Goal: Information Seeking & Learning: Learn about a topic

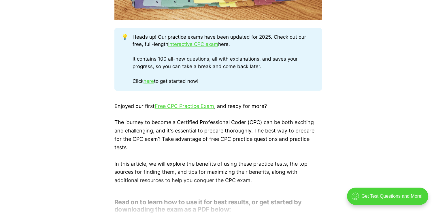
scroll to position [254, 0]
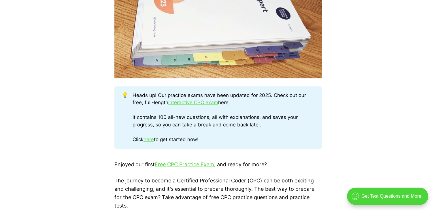
click at [151, 141] on link "here" at bounding box center [149, 139] width 10 height 6
click at [176, 165] on link "Free CPC Practice Exam" at bounding box center [184, 164] width 59 height 6
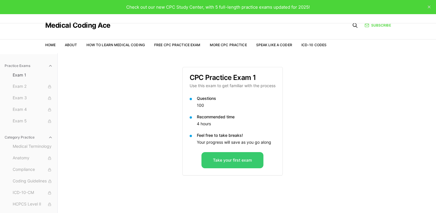
click at [233, 159] on button "Take your first exam" at bounding box center [233, 160] width 62 height 16
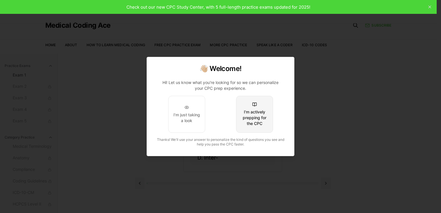
click at [257, 112] on div "I'm actively prepping for the CPC" at bounding box center [254, 117] width 27 height 17
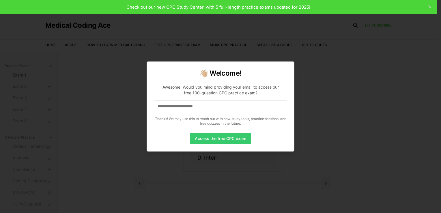
click at [235, 138] on button "Access the free CPC exam" at bounding box center [220, 139] width 61 height 12
click at [210, 110] on input at bounding box center [220, 106] width 133 height 12
click at [208, 107] on input "**********" at bounding box center [220, 106] width 133 height 12
click at [204, 109] on input "**********" at bounding box center [220, 106] width 133 height 12
click at [188, 107] on input "**********" at bounding box center [220, 106] width 133 height 12
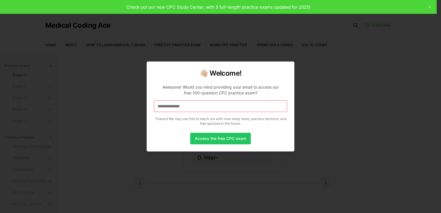
click at [175, 107] on input "**********" at bounding box center [220, 106] width 133 height 12
click at [185, 105] on input "**********" at bounding box center [220, 106] width 133 height 12
click at [181, 103] on input "**********" at bounding box center [220, 106] width 133 height 12
click at [206, 138] on button "Access the free CPC exam" at bounding box center [220, 139] width 61 height 12
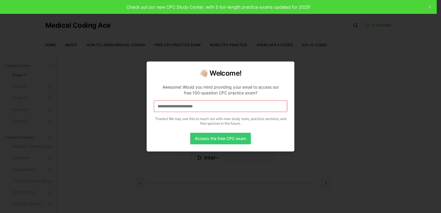
click at [210, 137] on button "Access the free CPC exam" at bounding box center [220, 139] width 61 height 12
click at [221, 107] on input at bounding box center [220, 106] width 133 height 12
click at [131, 127] on div at bounding box center [220, 106] width 441 height 213
click at [178, 106] on input "**********" at bounding box center [220, 106] width 133 height 12
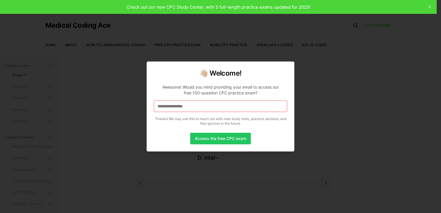
click at [197, 106] on input "**********" at bounding box center [220, 106] width 133 height 12
click at [192, 106] on input "**********" at bounding box center [220, 106] width 133 height 12
drag, startPoint x: 192, startPoint y: 106, endPoint x: 164, endPoint y: 108, distance: 27.7
click at [164, 108] on input "*" at bounding box center [220, 106] width 133 height 12
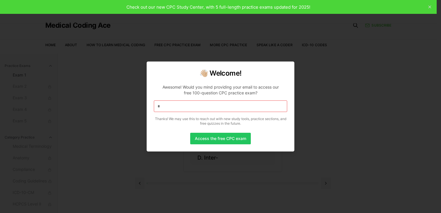
click at [164, 108] on input "*" at bounding box center [220, 106] width 133 height 12
click at [107, 83] on div at bounding box center [220, 106] width 441 height 213
click at [198, 107] on input at bounding box center [220, 106] width 133 height 12
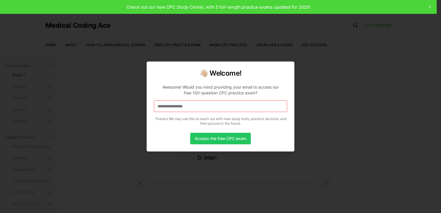
click at [205, 106] on input "**********" at bounding box center [220, 106] width 133 height 12
click at [199, 107] on input "**********" at bounding box center [220, 106] width 133 height 12
drag, startPoint x: 199, startPoint y: 107, endPoint x: 149, endPoint y: 109, distance: 50.8
click at [149, 109] on div "**********" at bounding box center [221, 106] width 148 height 90
click at [71, 67] on div at bounding box center [220, 106] width 441 height 213
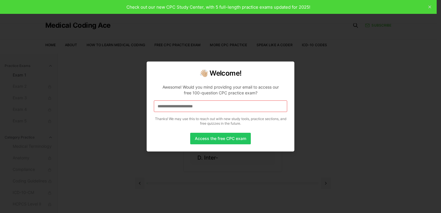
click at [71, 67] on div at bounding box center [220, 106] width 441 height 213
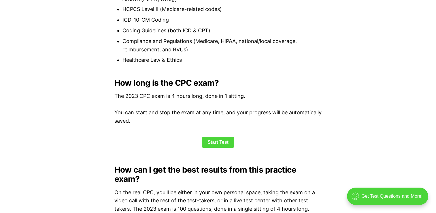
scroll to position [727, 0]
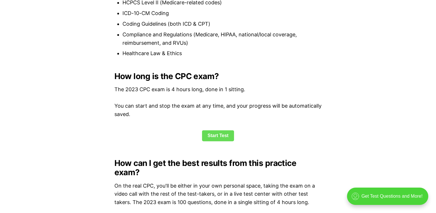
click at [222, 136] on link "Start Test" at bounding box center [218, 135] width 32 height 11
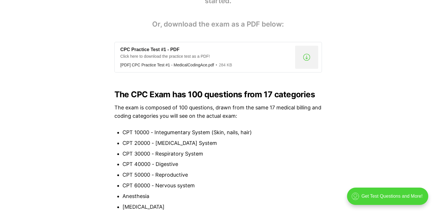
scroll to position [399, 0]
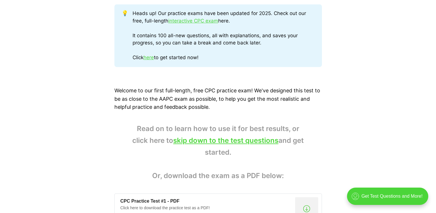
scroll to position [312, 0]
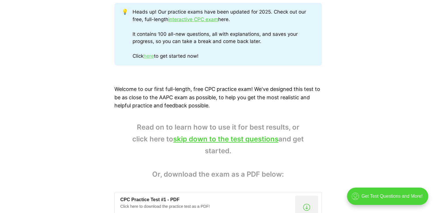
click at [150, 56] on link "here" at bounding box center [149, 56] width 10 height 6
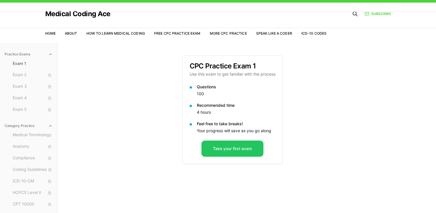
scroll to position [23, 0]
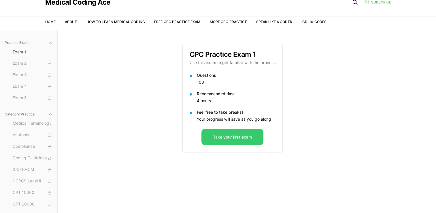
click at [239, 137] on button "Take your first exam" at bounding box center [233, 137] width 62 height 16
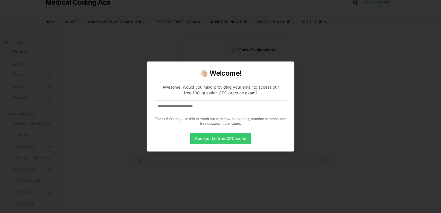
click at [234, 140] on button "Access the free CPC exam" at bounding box center [220, 139] width 61 height 12
click at [200, 110] on input at bounding box center [220, 106] width 133 height 12
click at [208, 138] on button "Access the free CPC exam" at bounding box center [220, 139] width 61 height 12
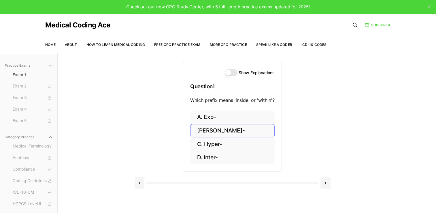
scroll to position [0, 0]
click at [215, 134] on button "[PERSON_NAME]-" at bounding box center [232, 131] width 85 height 14
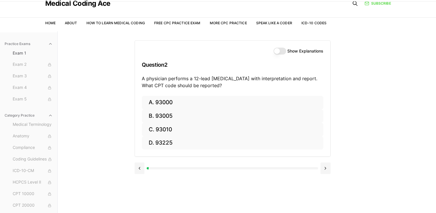
scroll to position [23, 0]
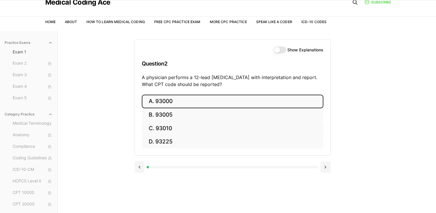
click at [188, 101] on button "A. 93000" at bounding box center [233, 102] width 182 height 14
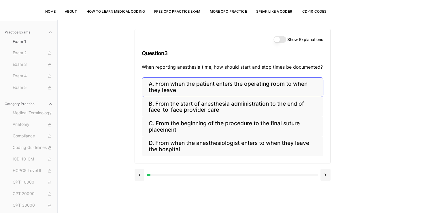
scroll to position [35, 0]
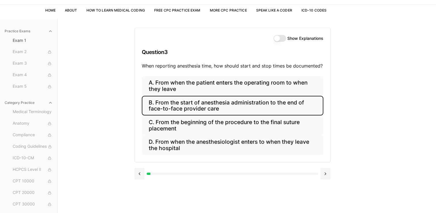
click at [241, 107] on button "B. From the start of anesthesia administration to the end of face-to-face provi…" at bounding box center [233, 106] width 182 height 20
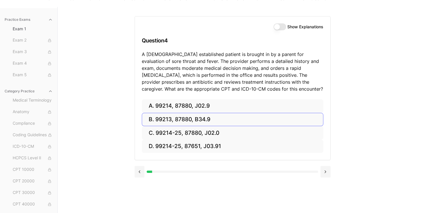
scroll to position [53, 0]
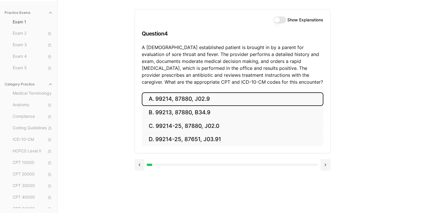
click at [185, 101] on button "A. 99214, 87880, J02.9" at bounding box center [233, 99] width 182 height 14
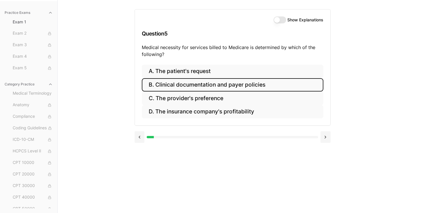
click at [192, 87] on button "B. Clinical documentation and payer policies" at bounding box center [233, 85] width 182 height 14
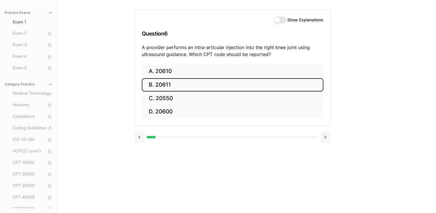
click at [192, 87] on button "B. 20611" at bounding box center [233, 85] width 182 height 14
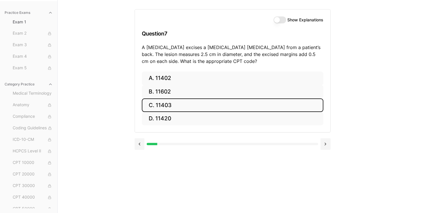
click at [178, 106] on button "C. 11403" at bounding box center [233, 105] width 182 height 14
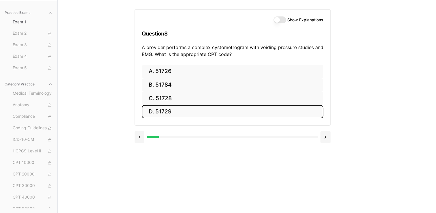
click at [168, 112] on button "D. 51729" at bounding box center [233, 112] width 182 height 14
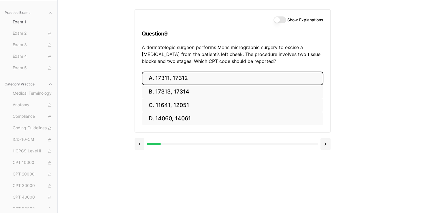
click at [175, 79] on button "A. 17311, 17312" at bounding box center [233, 79] width 182 height 14
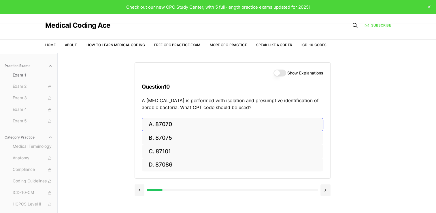
scroll to position [12, 0]
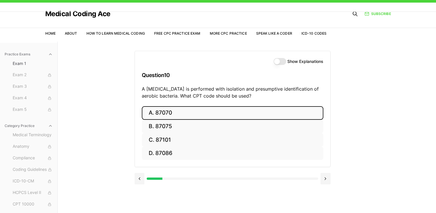
click at [151, 113] on button "A. 87070" at bounding box center [233, 113] width 182 height 14
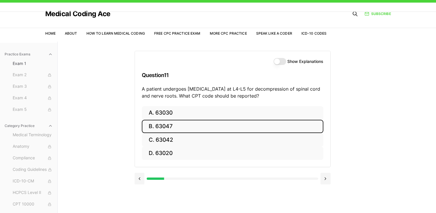
click at [154, 126] on button "B. 63047" at bounding box center [233, 127] width 182 height 14
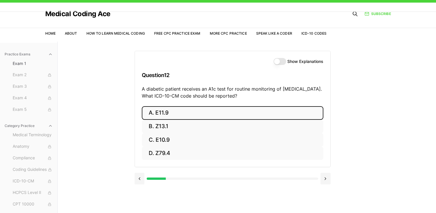
click at [161, 112] on button "A. E11.9" at bounding box center [233, 113] width 182 height 14
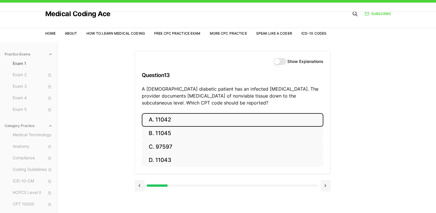
click at [156, 121] on button "A. 11042" at bounding box center [233, 120] width 182 height 14
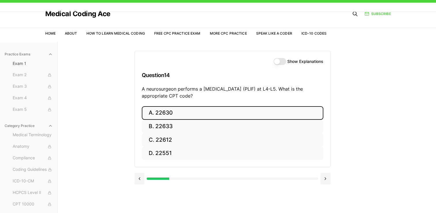
click at [163, 114] on button "A. 22630" at bounding box center [233, 113] width 182 height 14
click at [152, 112] on button "A. R91.8" at bounding box center [233, 113] width 182 height 14
click at [152, 112] on button "A. 62270" at bounding box center [233, 113] width 182 height 14
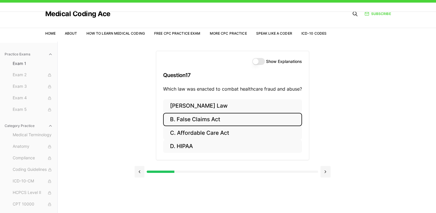
click at [196, 118] on button "B. False Claims Act" at bounding box center [232, 120] width 139 height 14
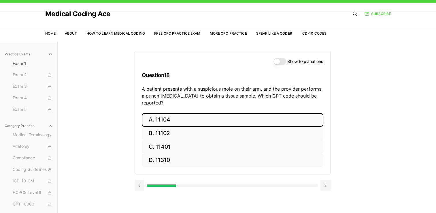
click at [181, 113] on button "A. 11104" at bounding box center [233, 120] width 182 height 14
click at [177, 118] on button "A. S52.501A" at bounding box center [233, 120] width 182 height 14
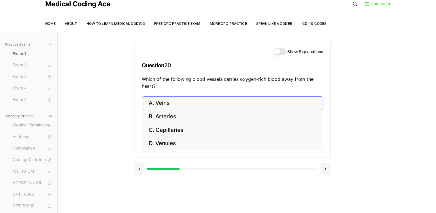
scroll to position [23, 0]
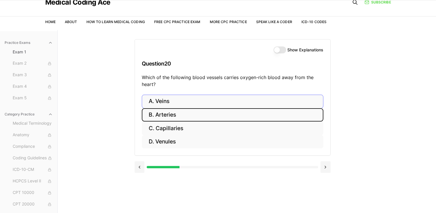
click at [177, 118] on button "B. Arteries" at bounding box center [233, 115] width 182 height 14
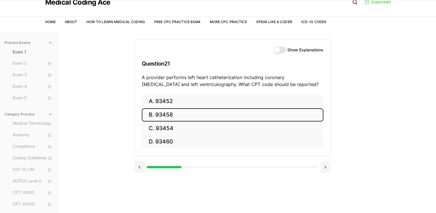
click at [177, 111] on button "B. 93458" at bounding box center [233, 115] width 182 height 14
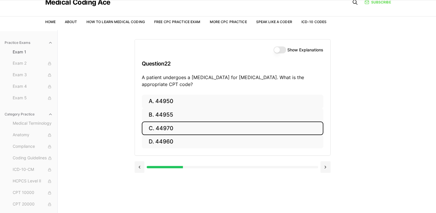
click at [168, 129] on button "C. 44970" at bounding box center [233, 128] width 182 height 14
click at [157, 127] on button "C. 95909" at bounding box center [233, 128] width 182 height 14
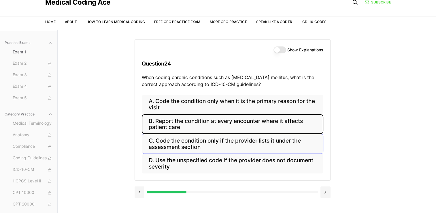
click at [157, 127] on button "B. Report the condition at every encounter where it affects patient care" at bounding box center [233, 124] width 182 height 20
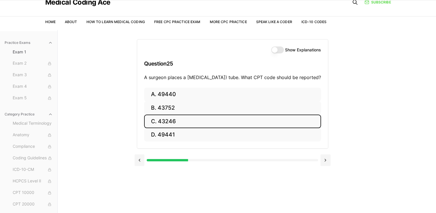
click at [219, 128] on button "C. 43246" at bounding box center [232, 122] width 177 height 14
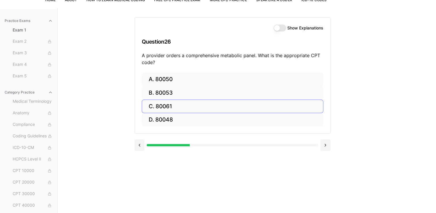
scroll to position [46, 0]
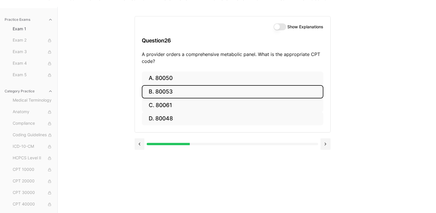
click at [179, 93] on button "B. 80053" at bounding box center [233, 92] width 182 height 14
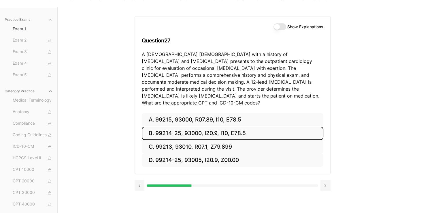
click at [192, 127] on button "B. 99214-25, 93000, I20.9, I10, E78.5" at bounding box center [233, 134] width 182 height 14
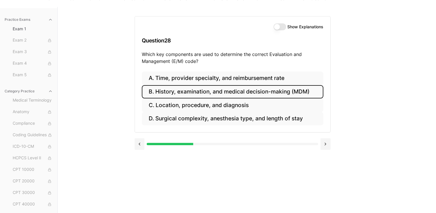
click at [194, 91] on button "B. History, examination, and medical decision-making (MDM)" at bounding box center [233, 92] width 182 height 14
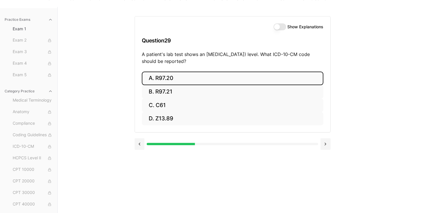
click at [189, 79] on button "A. R97.20" at bounding box center [233, 79] width 182 height 14
click at [181, 80] on button "A. Z23" at bounding box center [233, 79] width 182 height 14
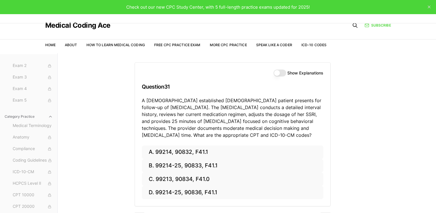
scroll to position [0, 0]
click at [31, 167] on span "Compliance" at bounding box center [33, 169] width 40 height 6
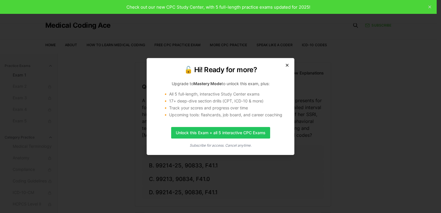
click at [287, 65] on icon "button" at bounding box center [287, 65] width 5 height 5
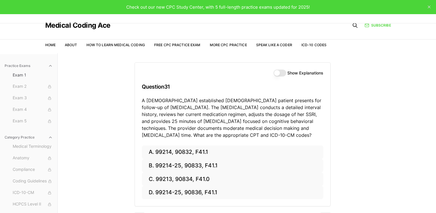
click at [287, 65] on div "Show Explanations Question 31 A 42-year-old established female patient presents…" at bounding box center [233, 104] width 196 height 83
